Goal: Find specific page/section: Find specific page/section

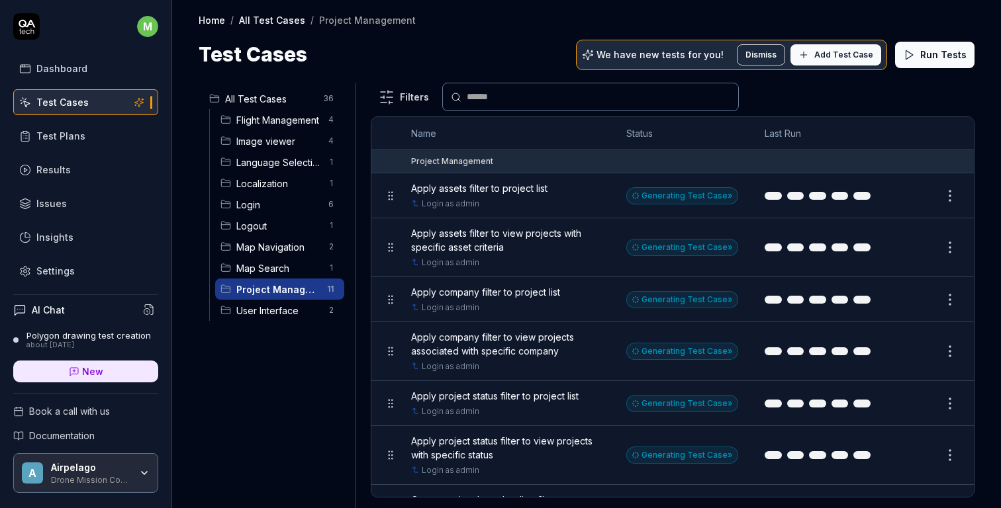
click at [81, 95] on div "Test Cases" at bounding box center [62, 102] width 52 height 14
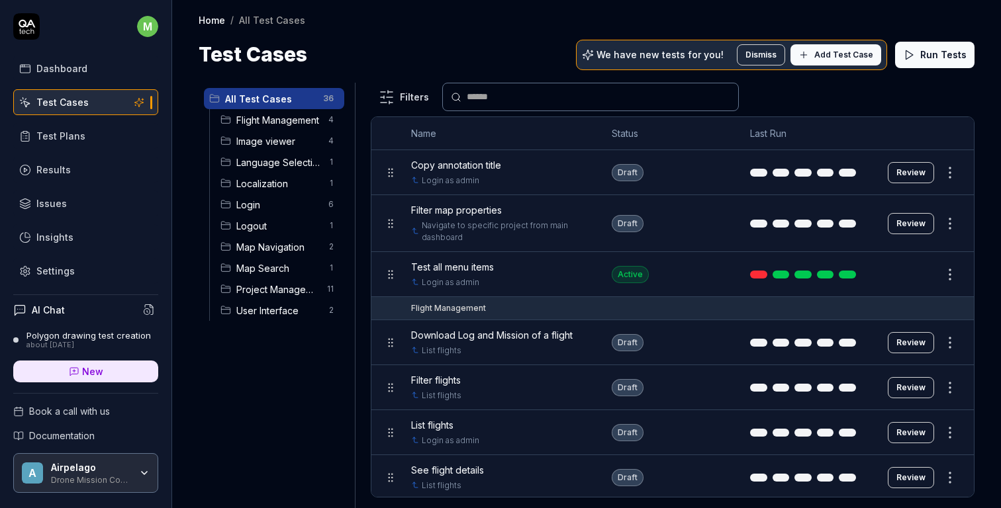
click at [66, 66] on div "Dashboard" at bounding box center [61, 69] width 51 height 14
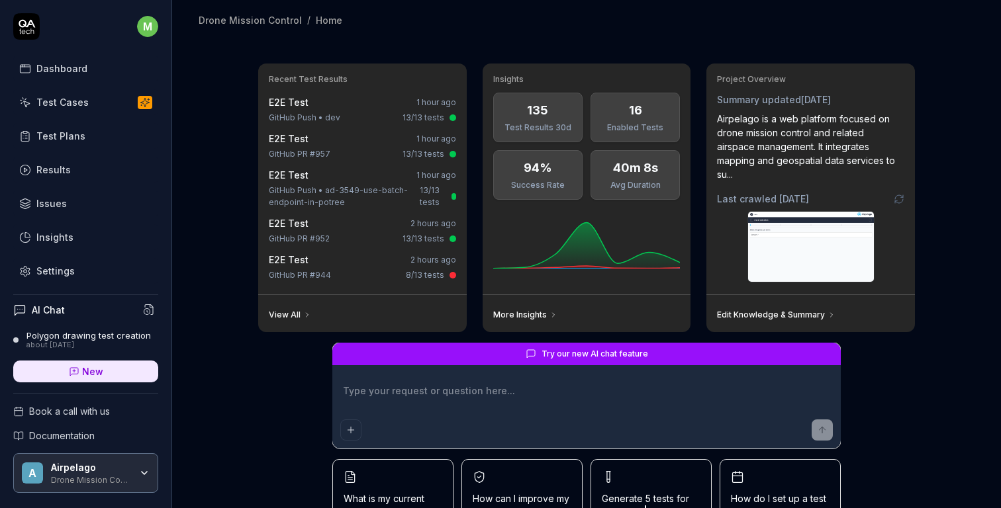
type textarea "*"
click at [60, 137] on div "Test Plans" at bounding box center [60, 136] width 49 height 14
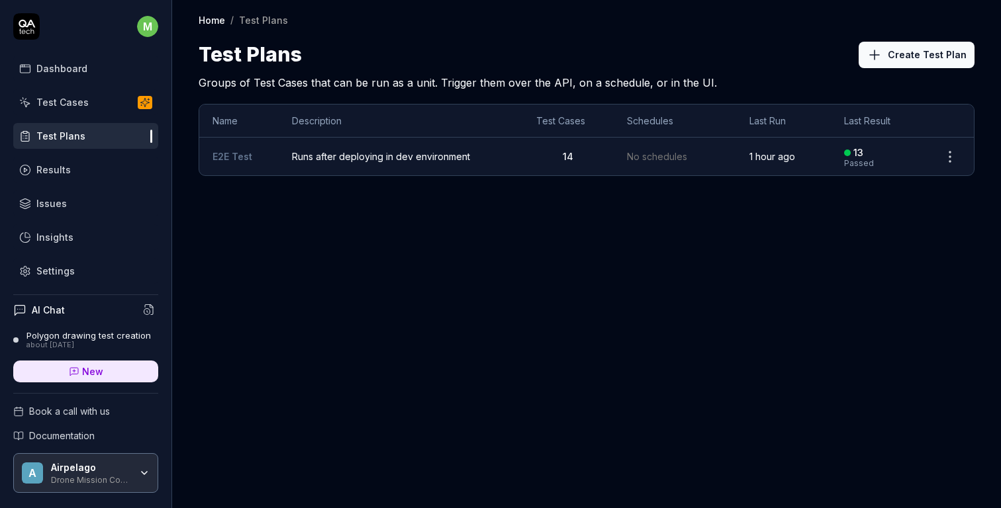
click at [355, 155] on span "Runs after deploying in dev environment" at bounding box center [401, 157] width 218 height 14
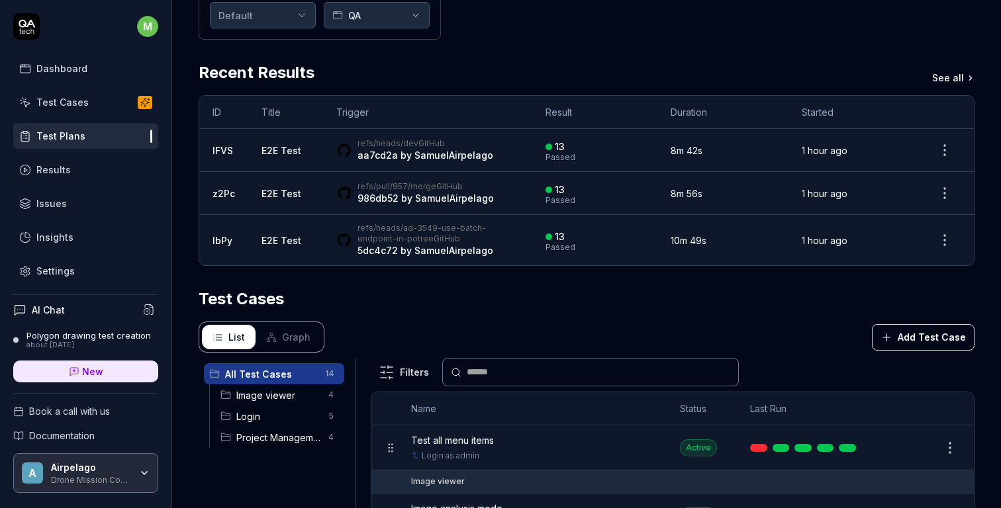
scroll to position [189, 0]
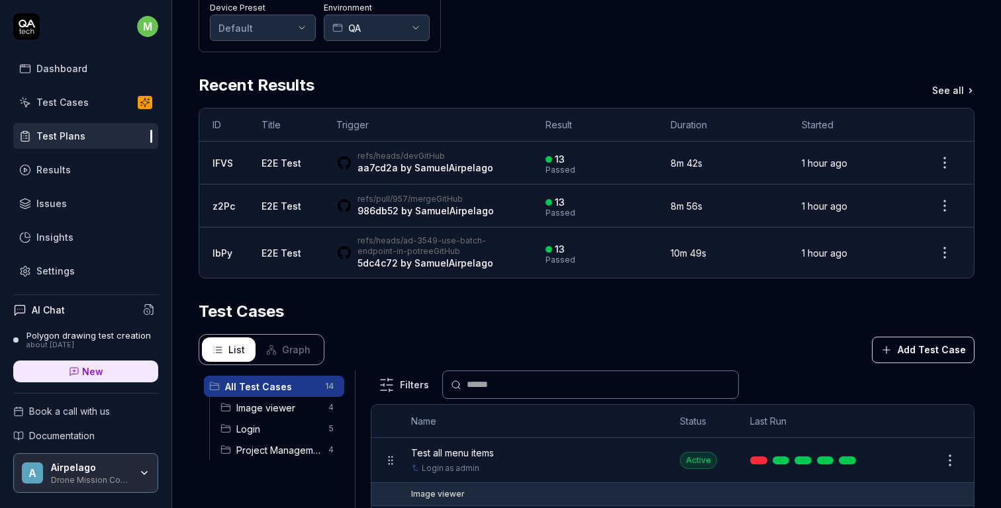
click at [99, 99] on link "Test Cases" at bounding box center [85, 102] width 145 height 26
